Goal: Navigation & Orientation: Understand site structure

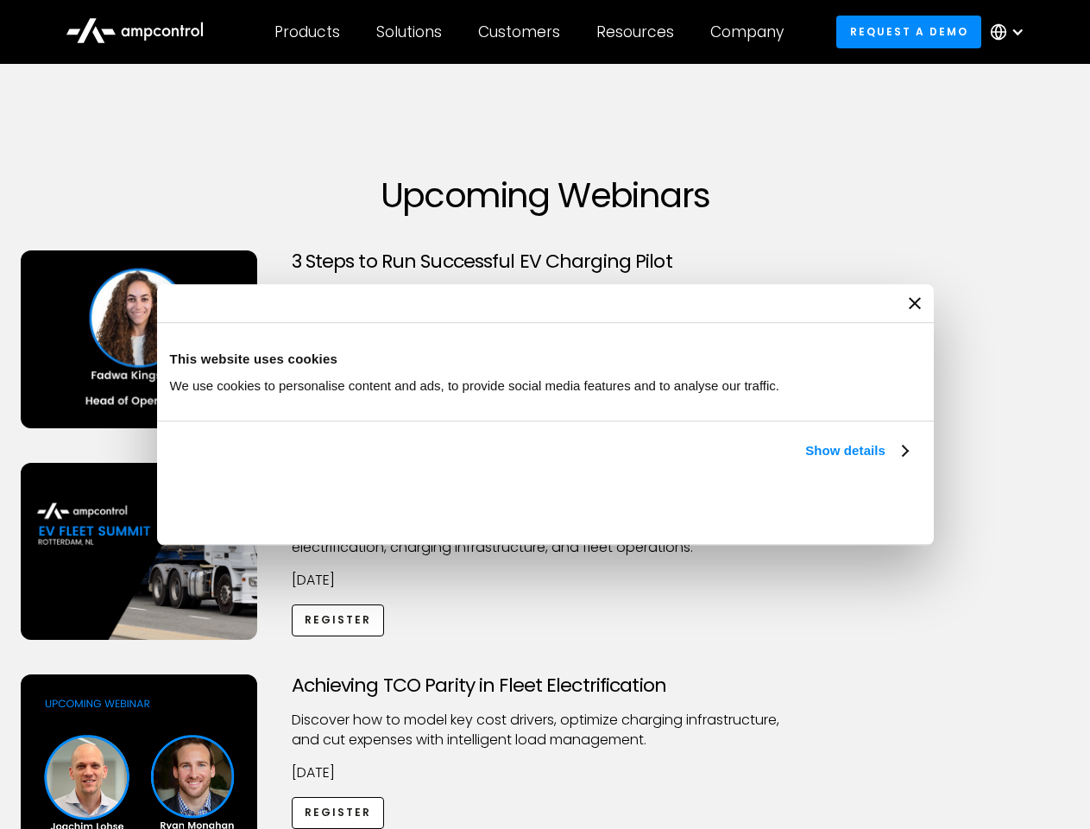
click at [805, 461] on link "Show details" at bounding box center [856, 450] width 102 height 21
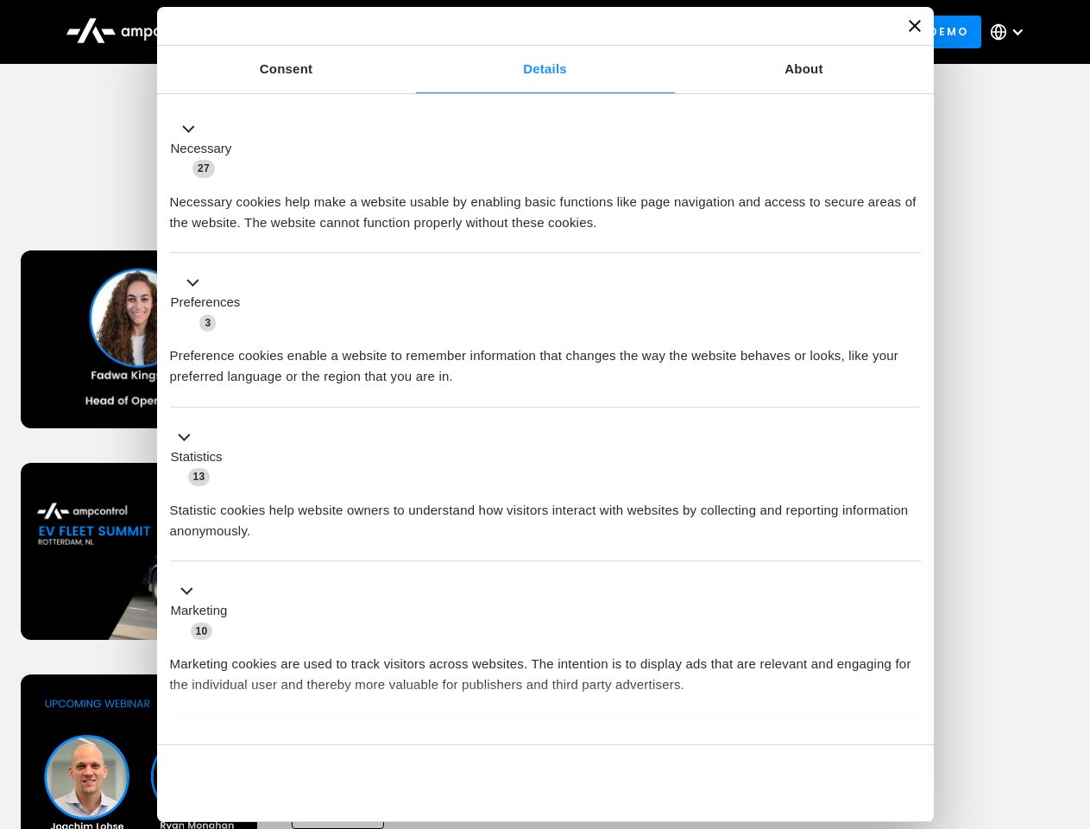
click at [910, 233] on div "Necessary cookies help make a website usable by enabling basic functions like p…" at bounding box center [545, 206] width 751 height 54
click at [921, 233] on div "Necessary cookies help make a website usable by enabling basic functions like p…" at bounding box center [545, 206] width 751 height 54
click at [531, 32] on div "Customers" at bounding box center [519, 31] width 82 height 19
click at [306, 32] on div "Products" at bounding box center [307, 31] width 66 height 19
click at [410, 32] on div "Solutions" at bounding box center [409, 31] width 66 height 19
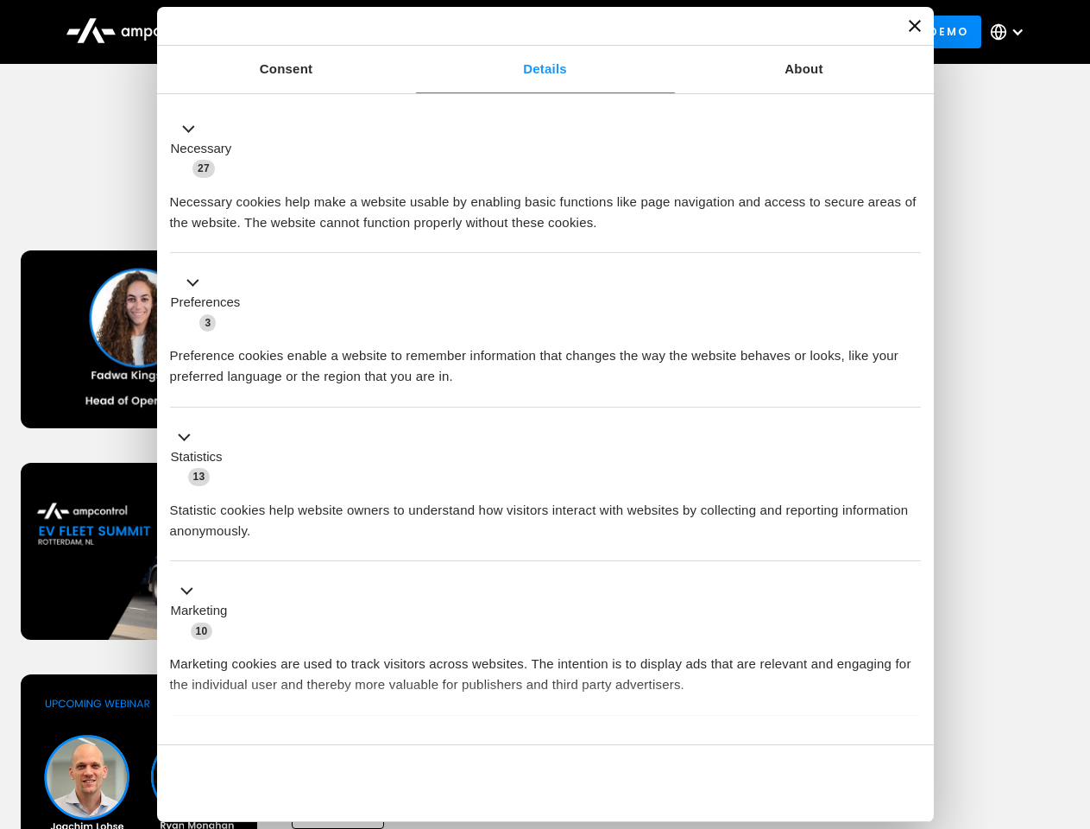
click at [522, 32] on div "Customers" at bounding box center [519, 31] width 82 height 19
click at [639, 32] on div "Resources" at bounding box center [635, 31] width 78 height 19
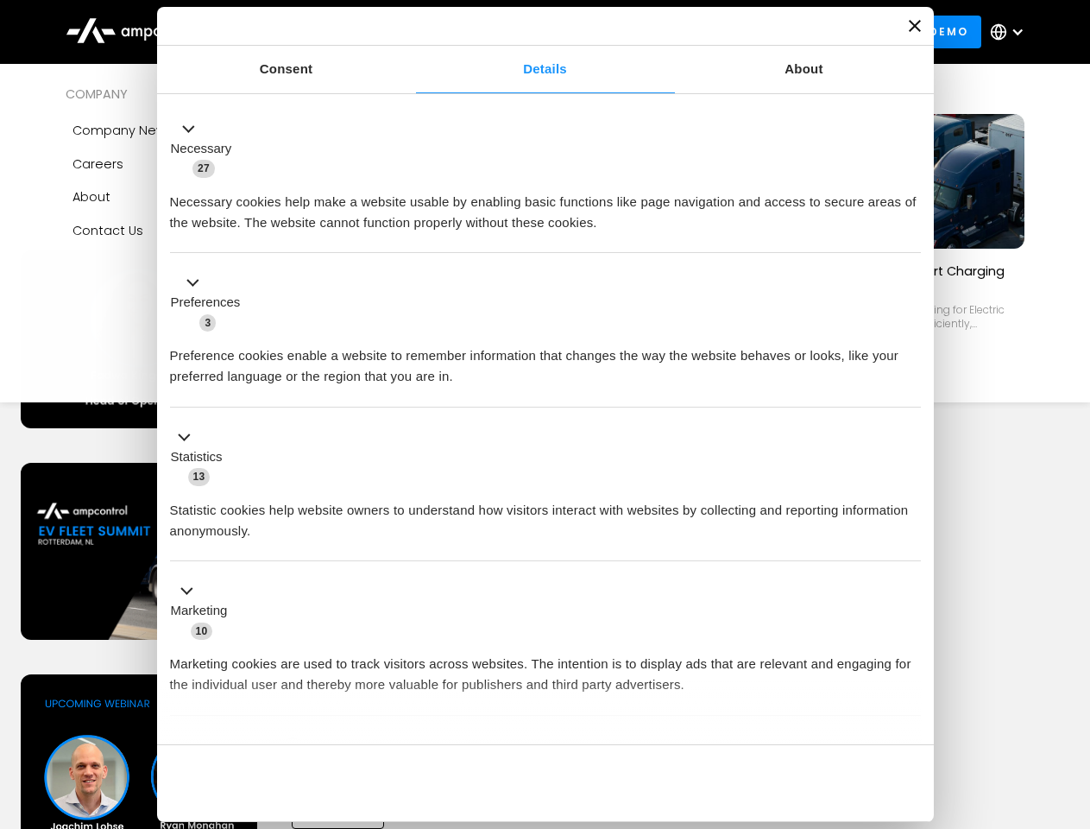
click at [753, 32] on div "Company" at bounding box center [746, 31] width 73 height 19
